Goal: Find specific page/section: Find specific page/section

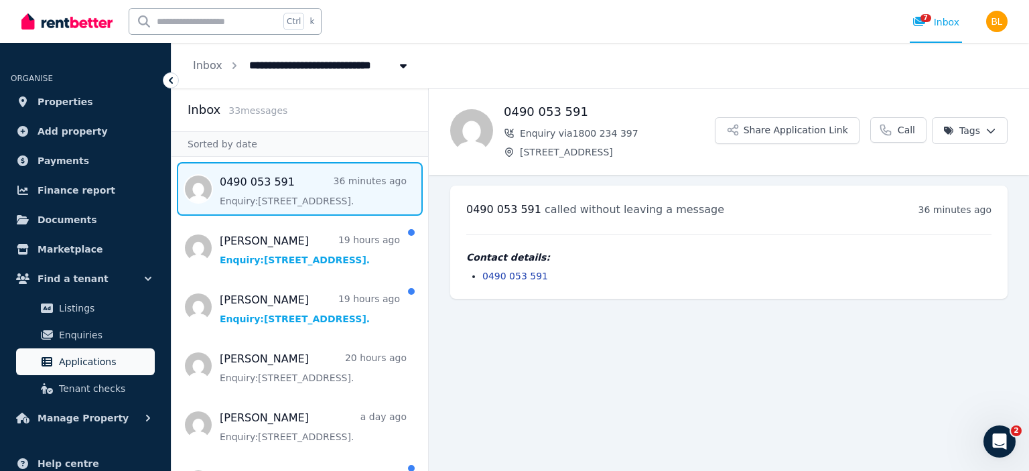
click at [96, 358] on span "Applications" at bounding box center [104, 362] width 90 height 16
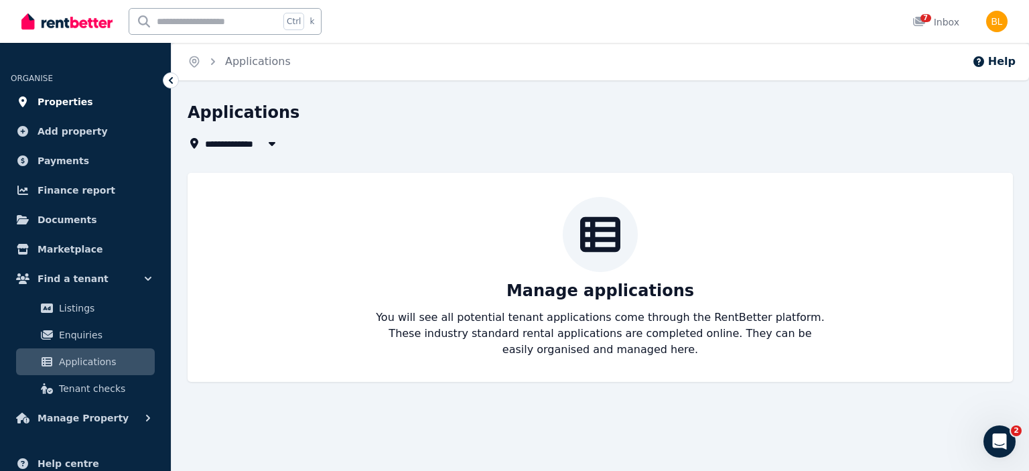
click at [64, 102] on span "Properties" at bounding box center [66, 102] width 56 height 16
